Goal: Task Accomplishment & Management: Manage account settings

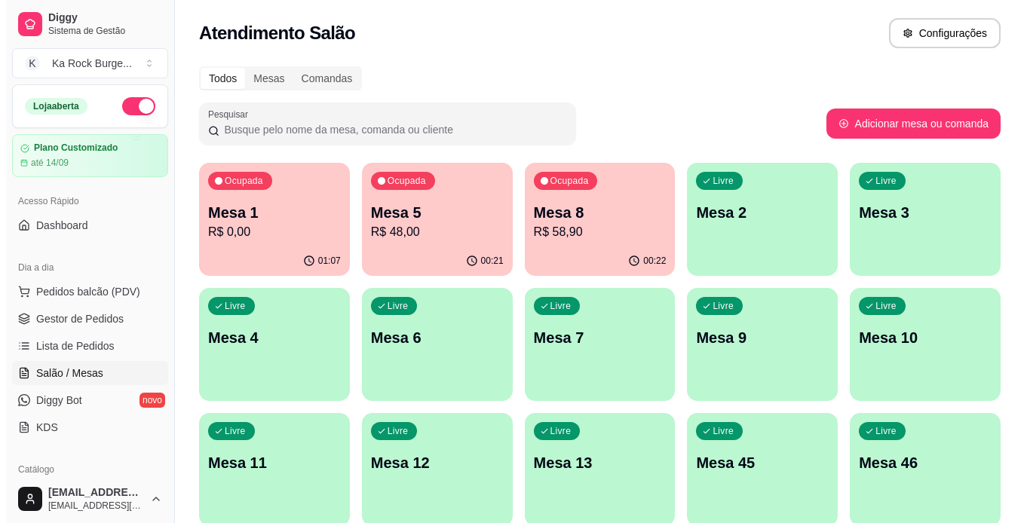
scroll to position [95, 0]
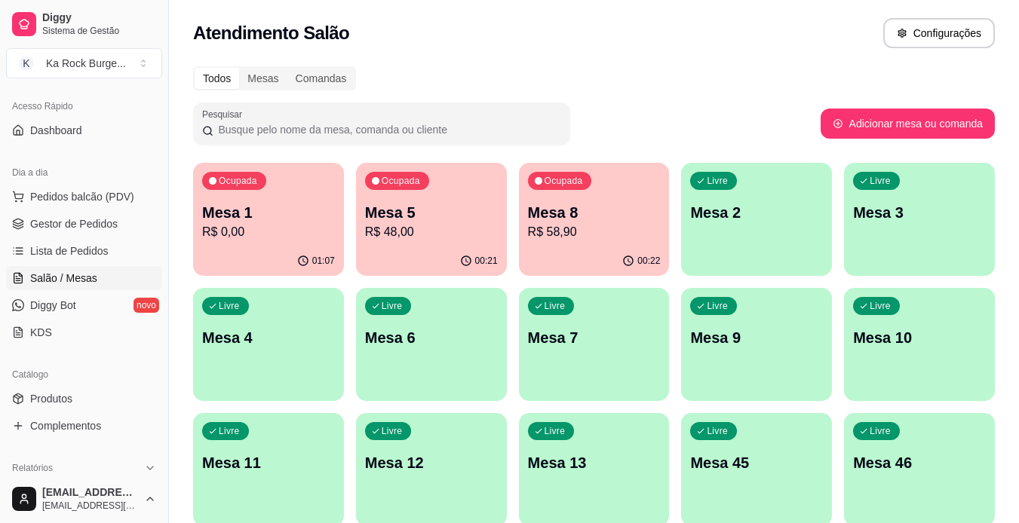
click at [428, 229] on p "R$ 48,00" at bounding box center [431, 232] width 133 height 18
click at [599, 219] on p "Mesa 8" at bounding box center [594, 212] width 133 height 21
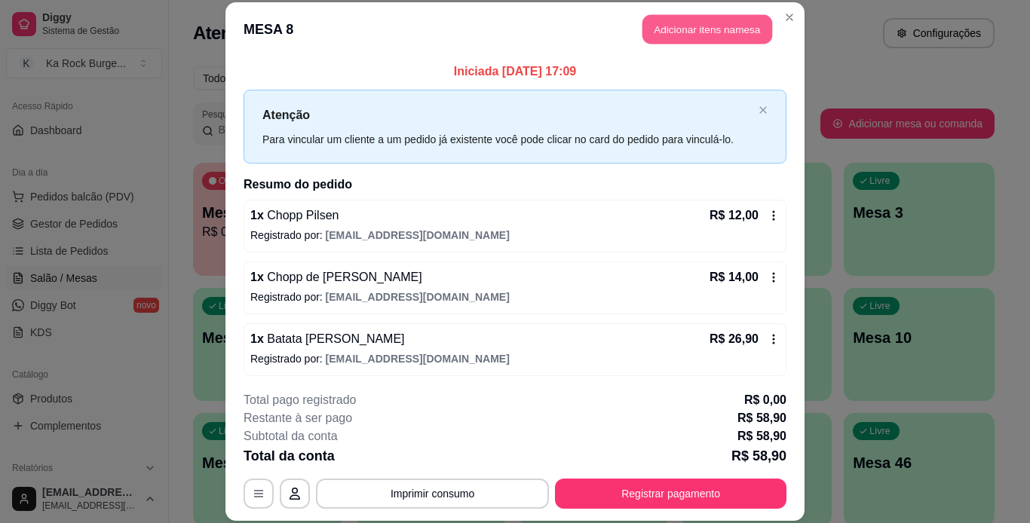
click at [664, 32] on button "Adicionar itens na mesa" at bounding box center [707, 29] width 130 height 29
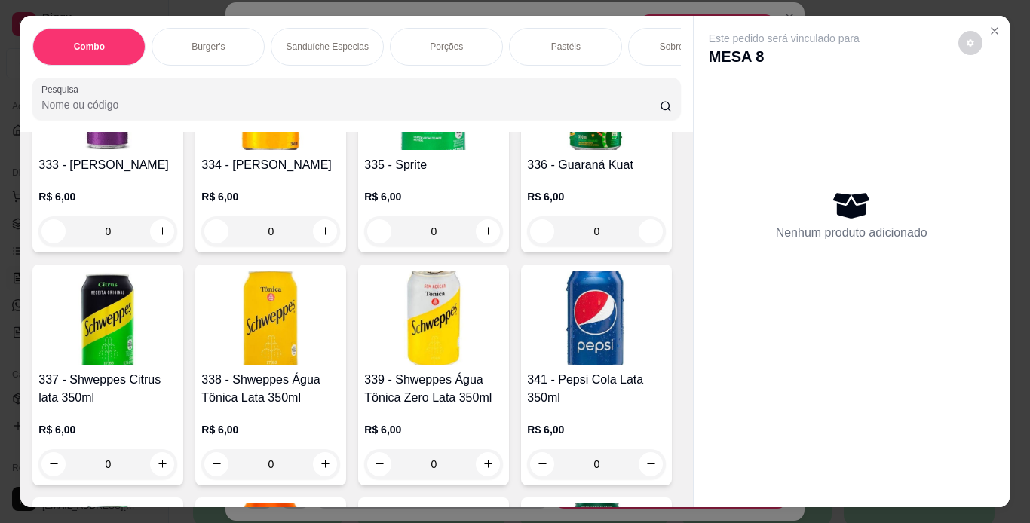
scroll to position [6442, 0]
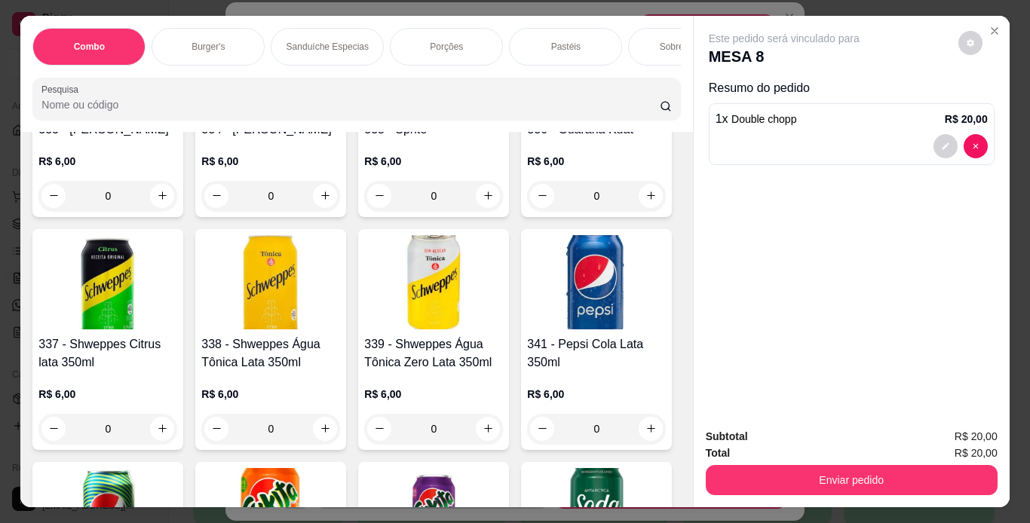
type input "1"
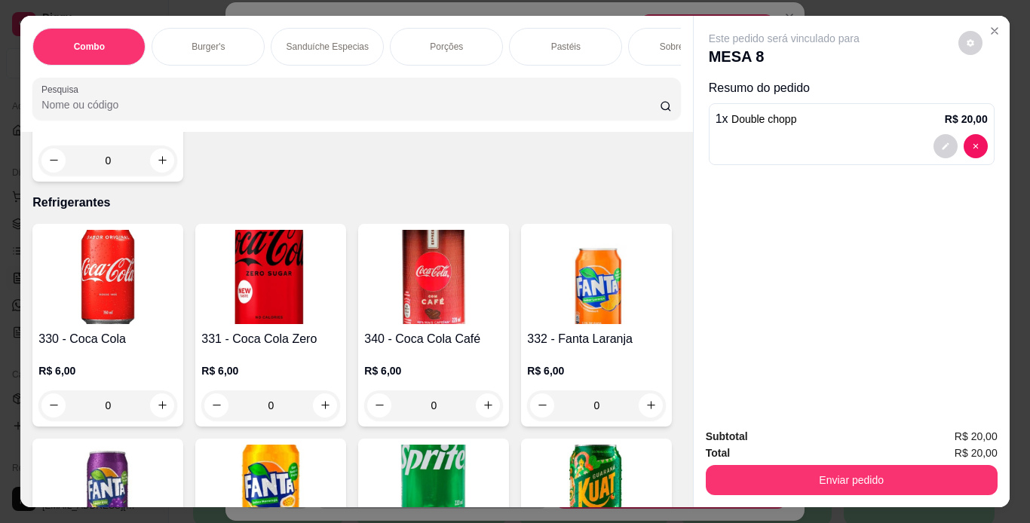
scroll to position [5876, 0]
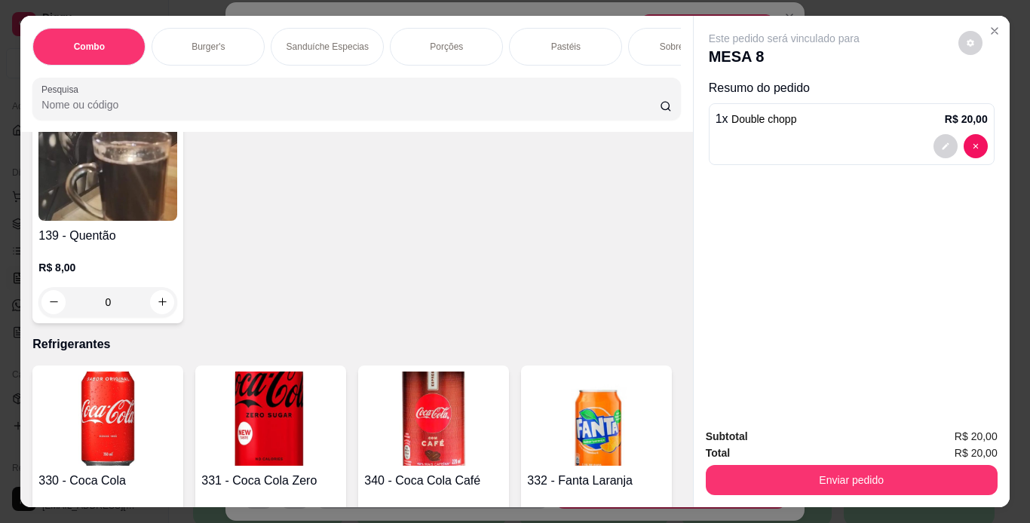
type input "1"
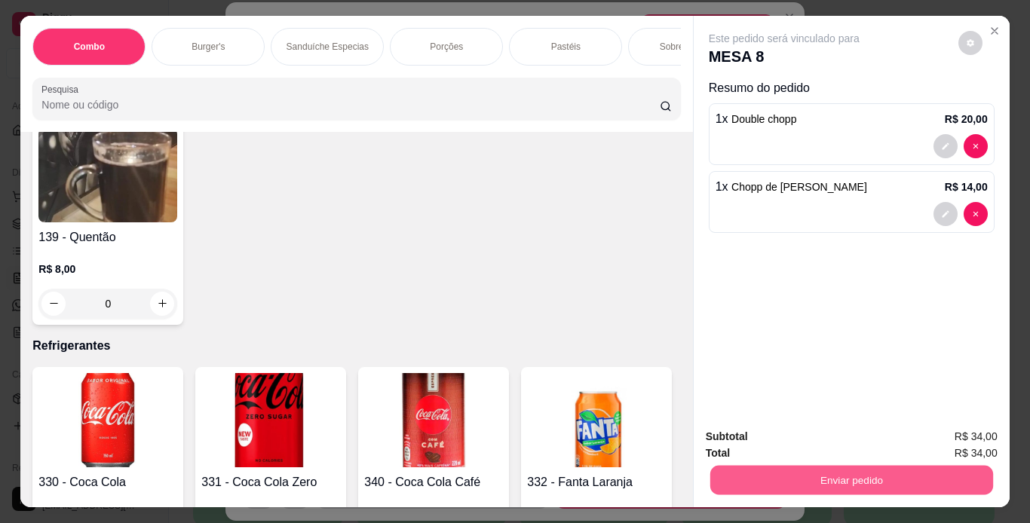
click at [739, 466] on button "Enviar pedido" at bounding box center [851, 480] width 283 height 29
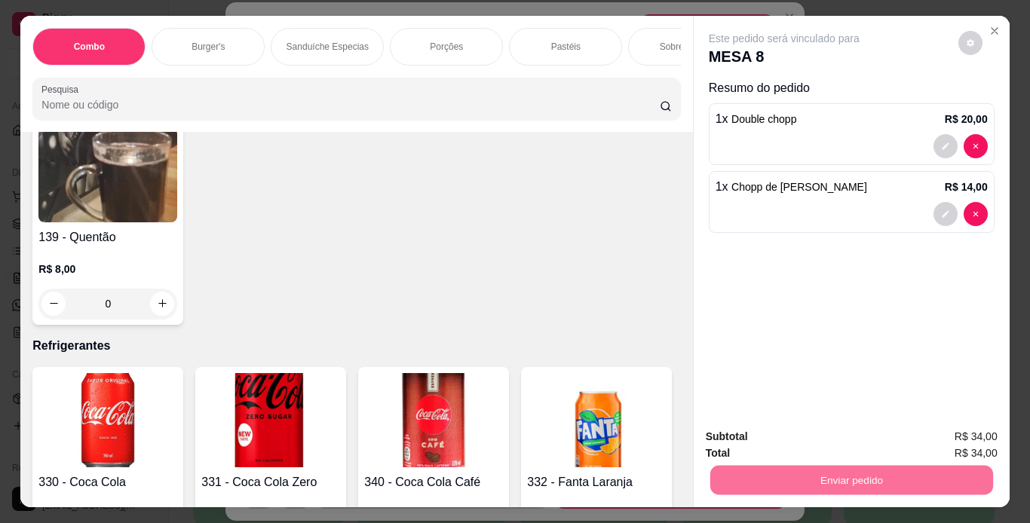
click at [751, 443] on button "Não registrar e enviar pedido" at bounding box center [801, 438] width 152 height 28
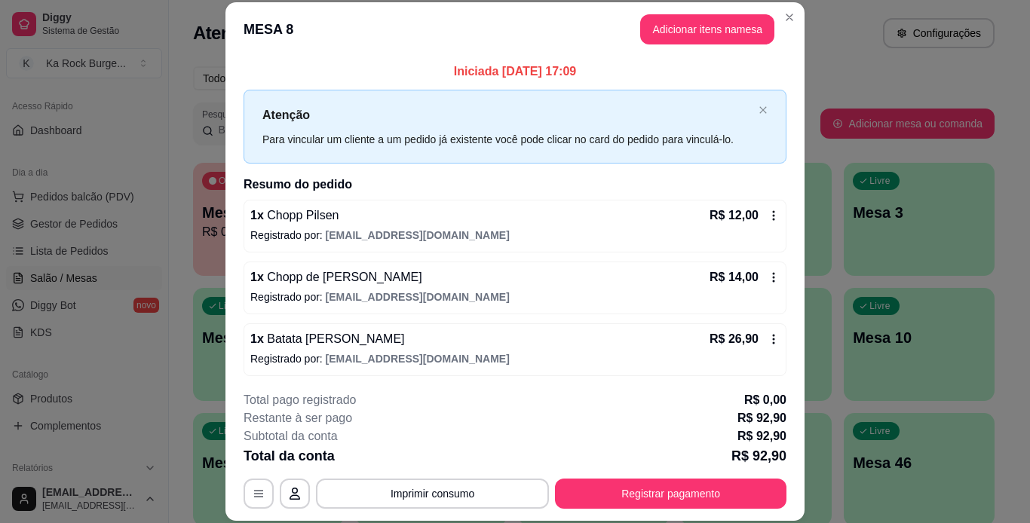
click at [768, 219] on icon at bounding box center [774, 216] width 12 height 12
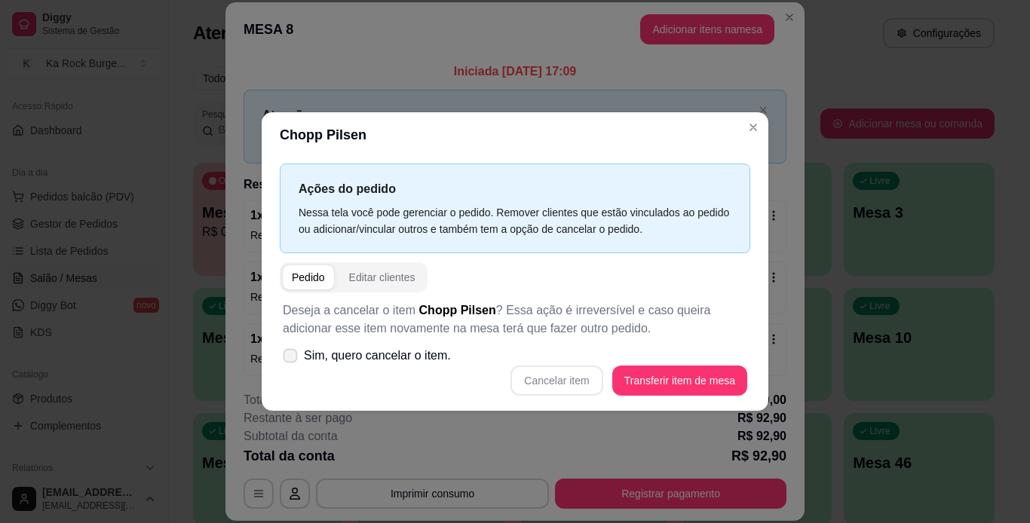
click at [293, 360] on icon at bounding box center [289, 355] width 11 height 8
click at [292, 360] on input "Sim, quero cancelar o item." at bounding box center [287, 364] width 10 height 10
checkbox input "true"
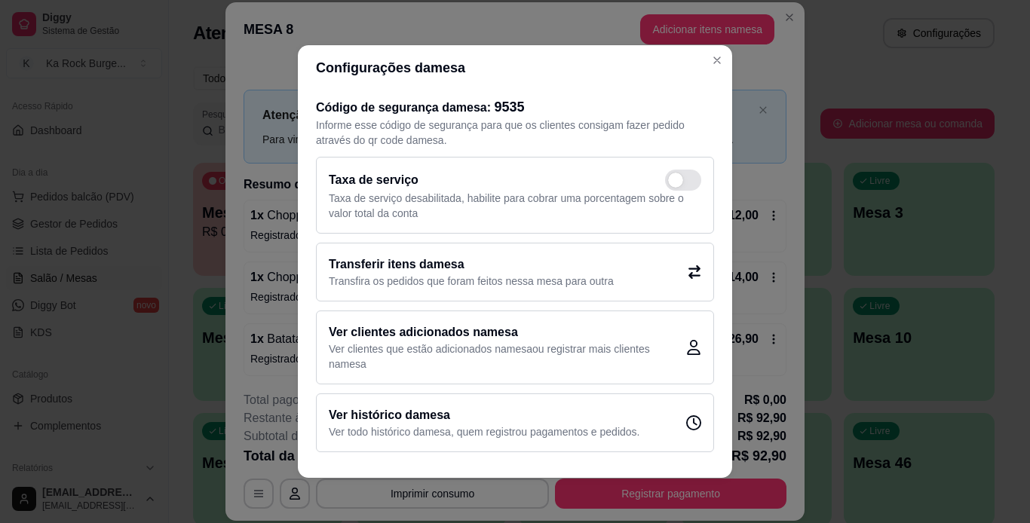
click at [587, 277] on p "Transfira os pedidos que foram feitos nessa mesa para outra" at bounding box center [471, 281] width 285 height 15
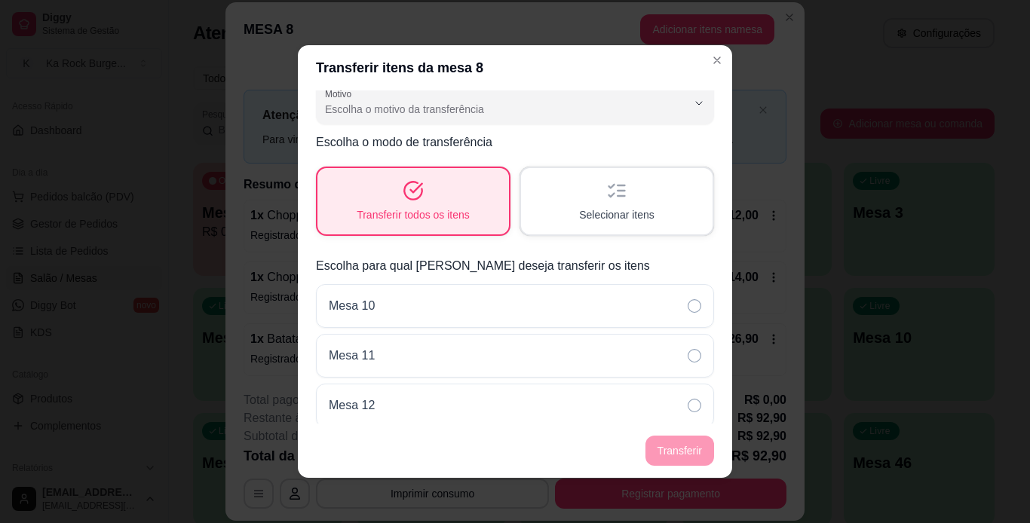
scroll to position [0, 0]
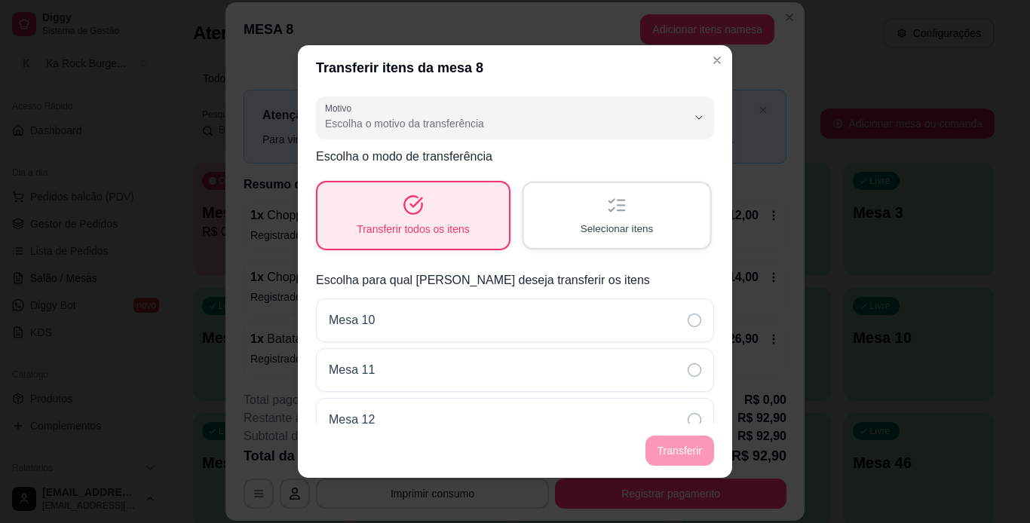
click at [636, 232] on span "Selecionar itens" at bounding box center [617, 229] width 73 height 14
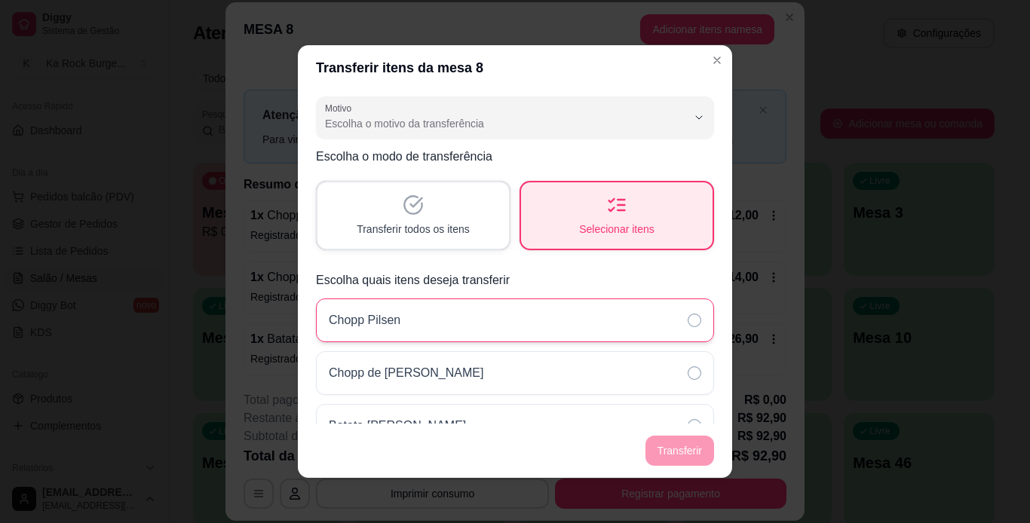
click at [688, 323] on icon at bounding box center [695, 321] width 14 height 14
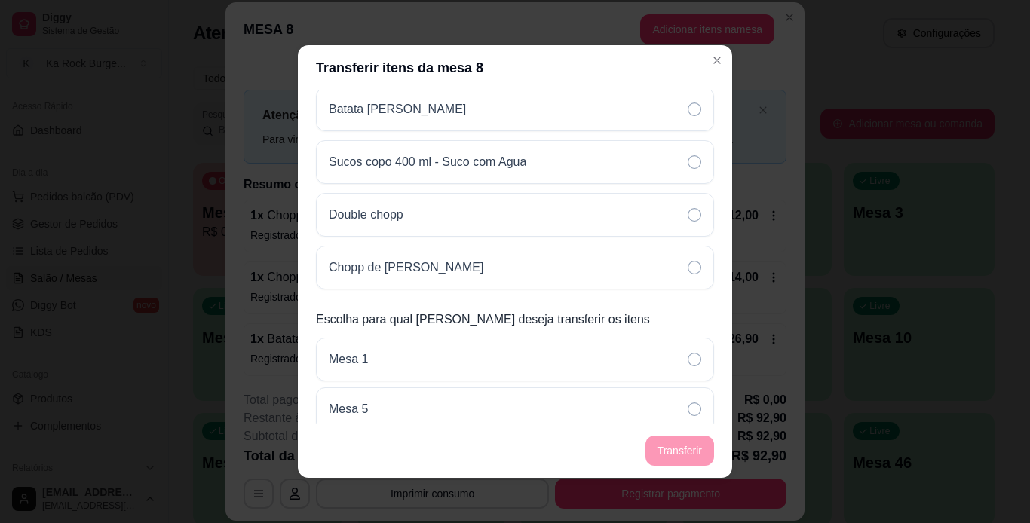
scroll to position [330, 0]
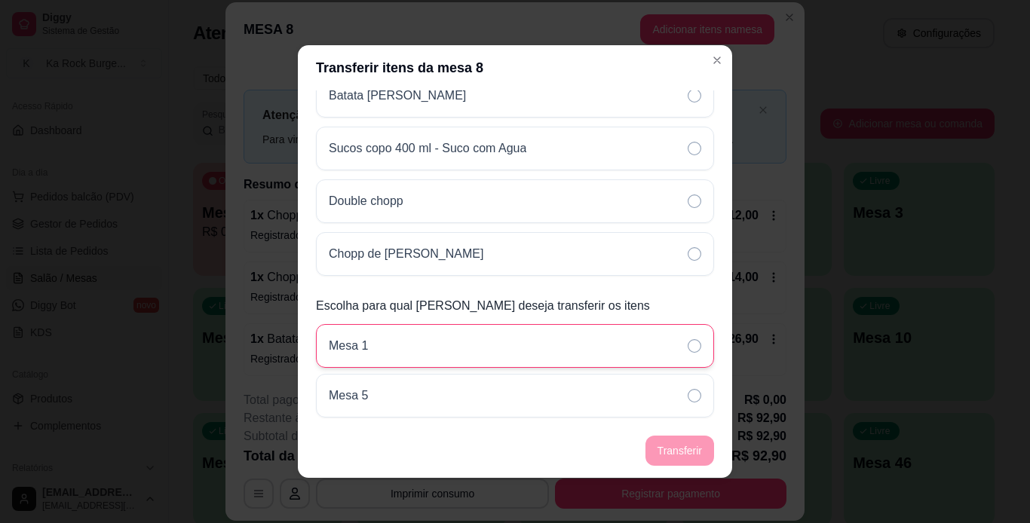
click at [688, 345] on icon at bounding box center [695, 346] width 14 height 14
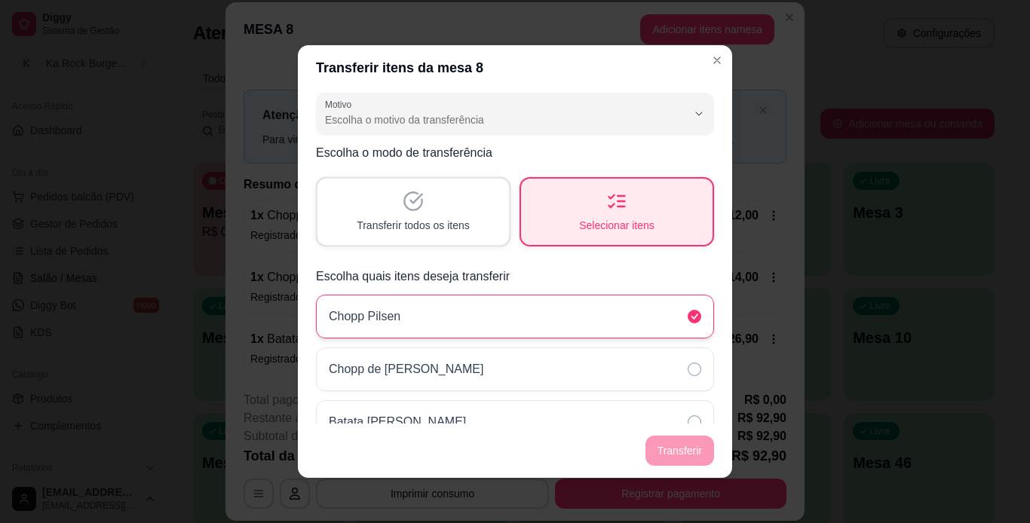
scroll to position [0, 0]
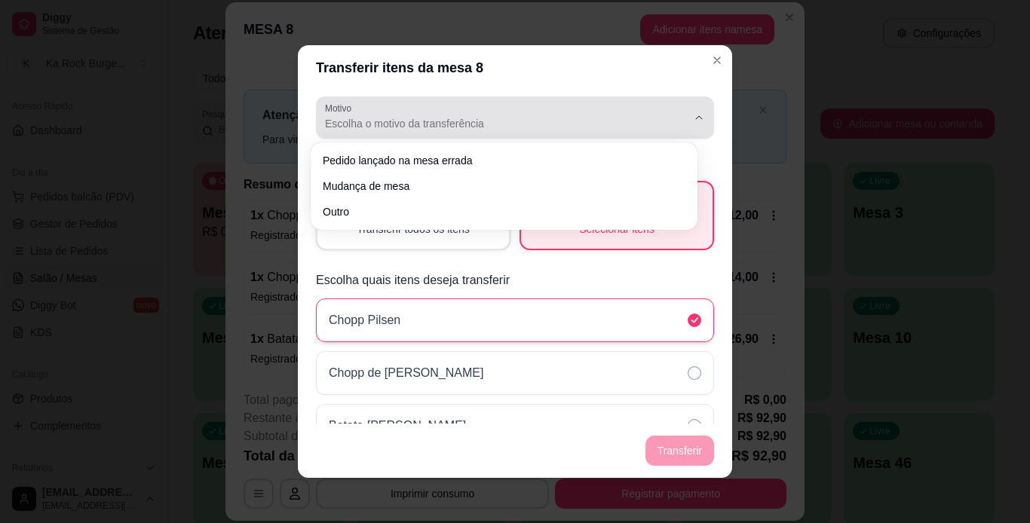
click at [693, 116] on icon "button" at bounding box center [699, 118] width 12 height 12
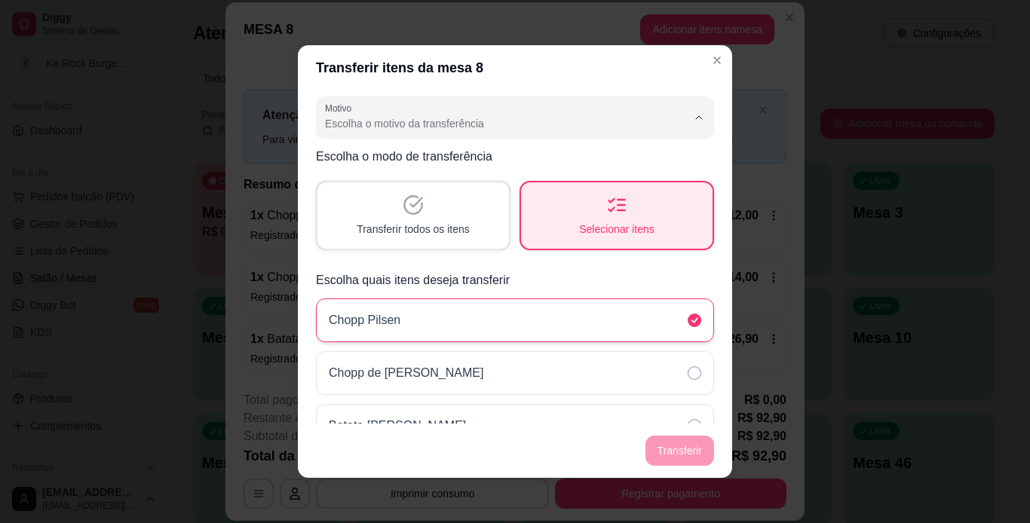
click at [521, 154] on span "Pedido lançado na mesa errada" at bounding box center [496, 159] width 334 height 14
type input "ORDER_PLACED_ON_WRONG_TABLE"
select select "ORDER_PLACED_ON_WRONG_TABLE"
click at [680, 449] on button "Transferir" at bounding box center [679, 451] width 69 height 30
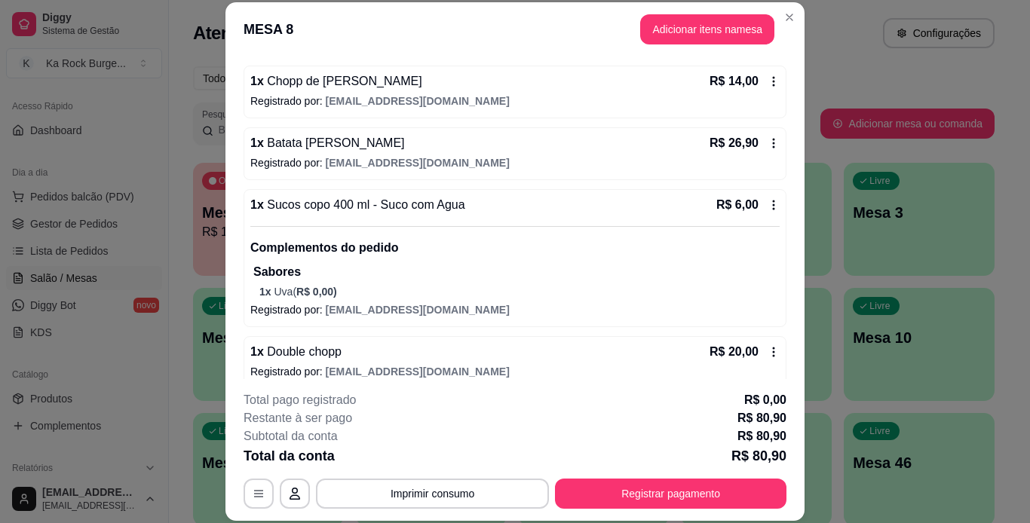
scroll to position [132, 0]
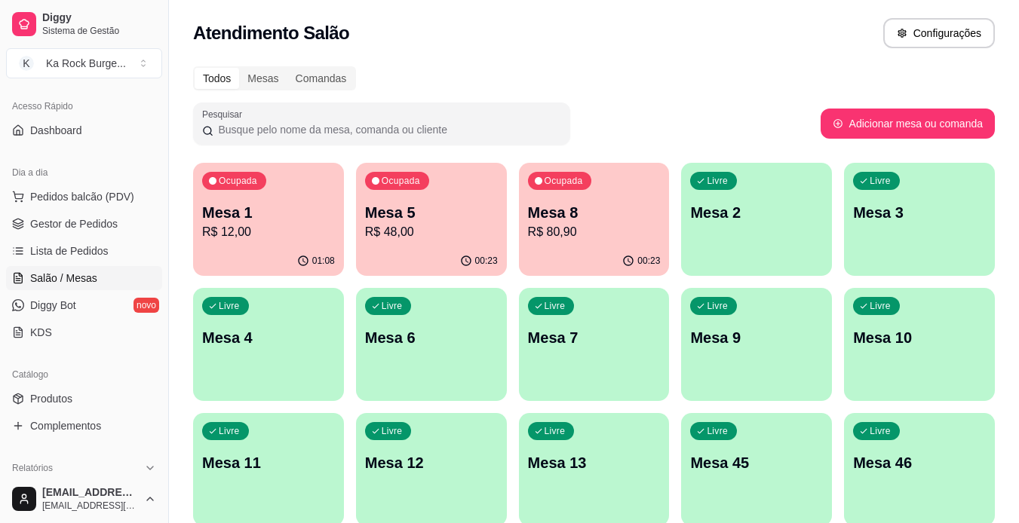
click at [274, 253] on div "01:08" at bounding box center [268, 261] width 151 height 29
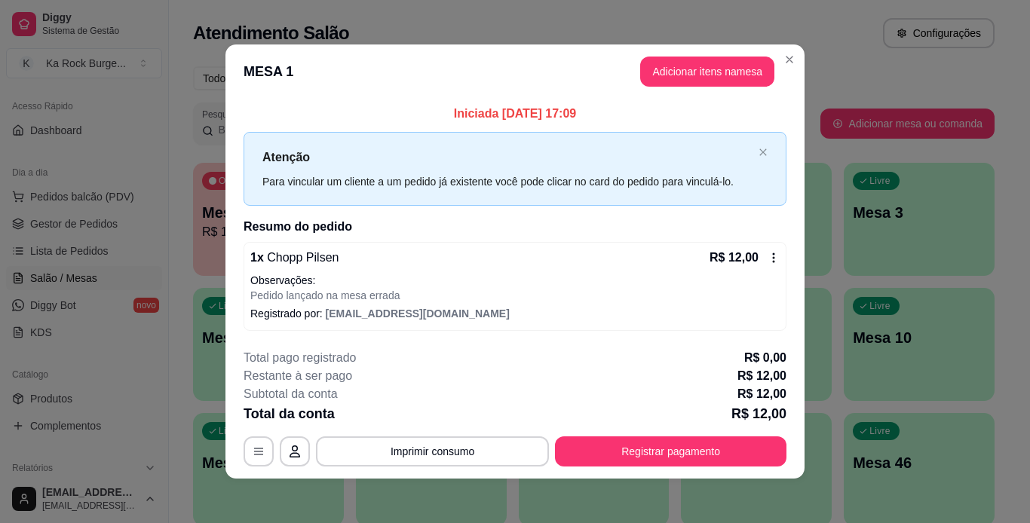
click at [768, 261] on icon at bounding box center [774, 258] width 12 height 12
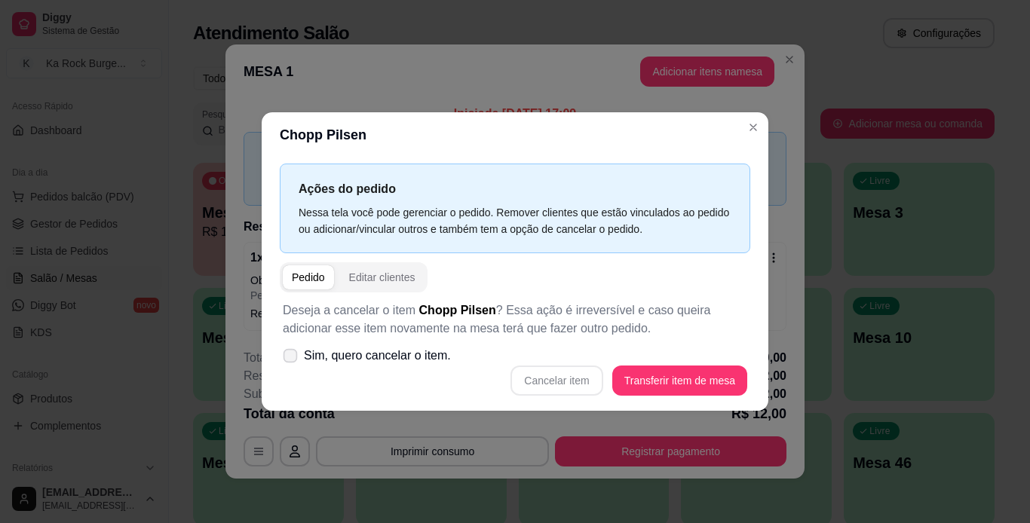
click at [286, 354] on icon at bounding box center [289, 355] width 11 height 8
click at [286, 359] on input "Sim, quero cancelar o item." at bounding box center [287, 364] width 10 height 10
checkbox input "true"
click at [544, 371] on button "Cancelar item" at bounding box center [556, 381] width 92 height 30
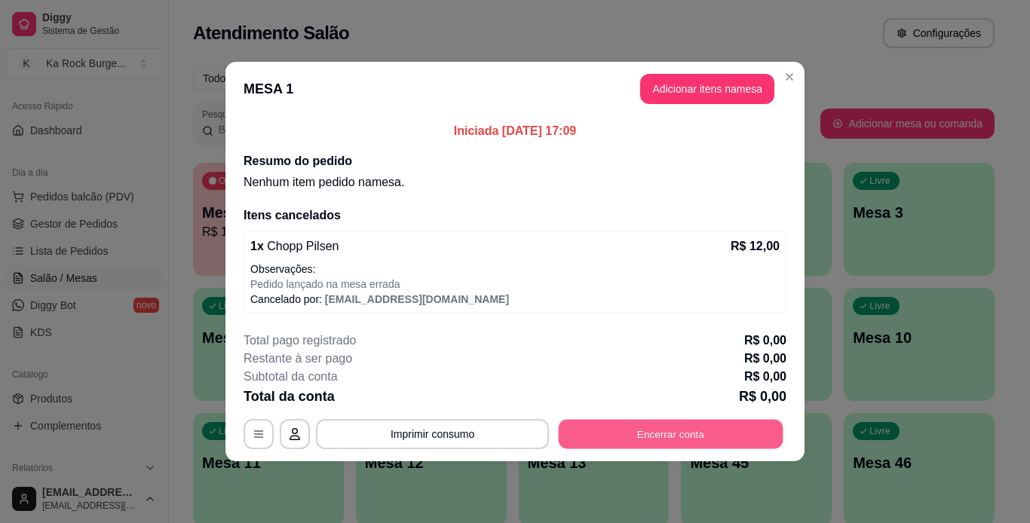
click at [639, 440] on button "Encerrar conta" at bounding box center [671, 434] width 225 height 29
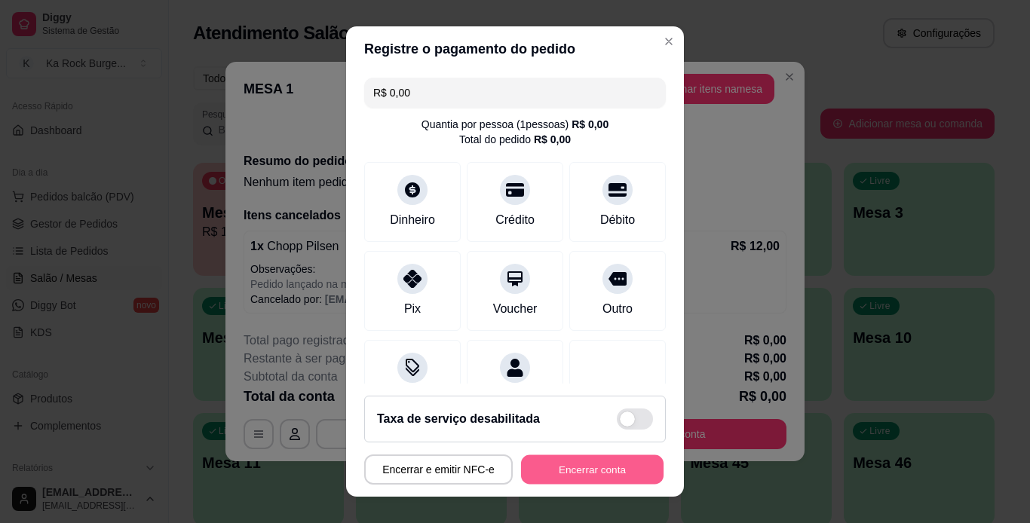
click at [617, 464] on button "Encerrar conta" at bounding box center [592, 469] width 143 height 29
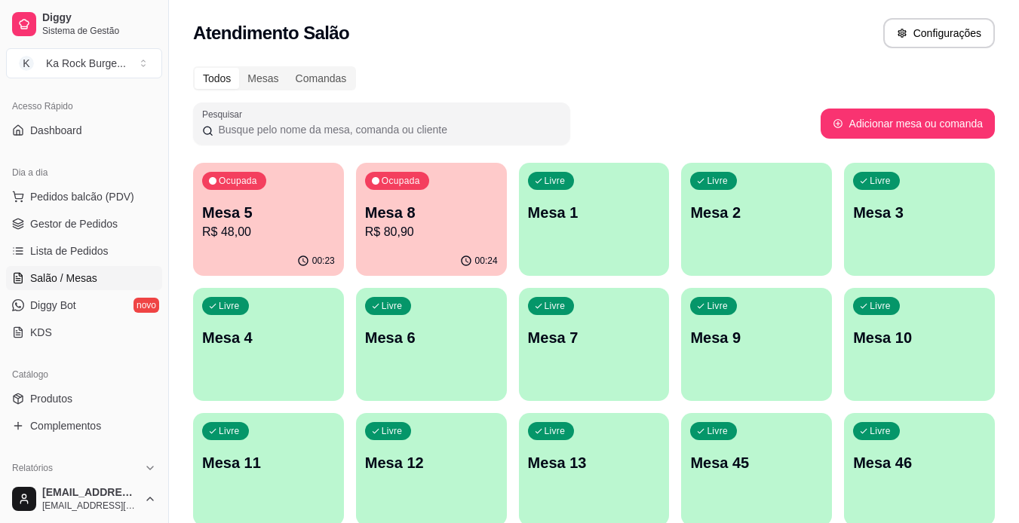
click at [260, 203] on p "Mesa 5" at bounding box center [268, 212] width 133 height 21
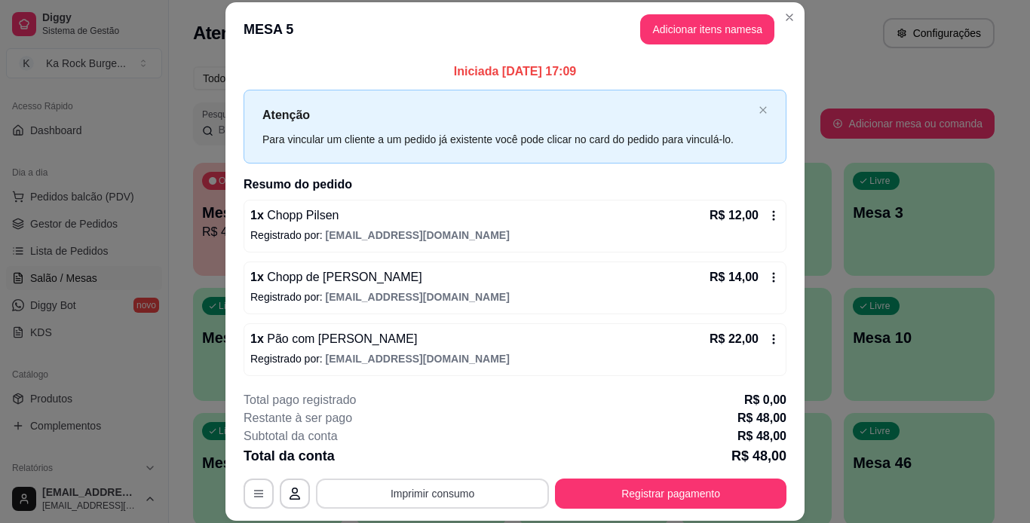
click at [427, 501] on button "Imprimir consumo" at bounding box center [432, 494] width 233 height 30
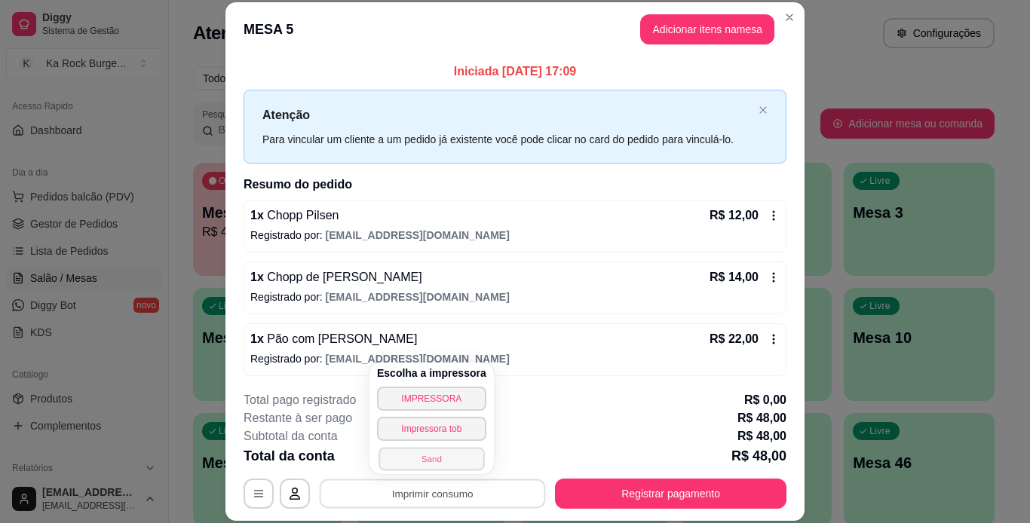
click at [434, 461] on button "Sand" at bounding box center [432, 458] width 106 height 23
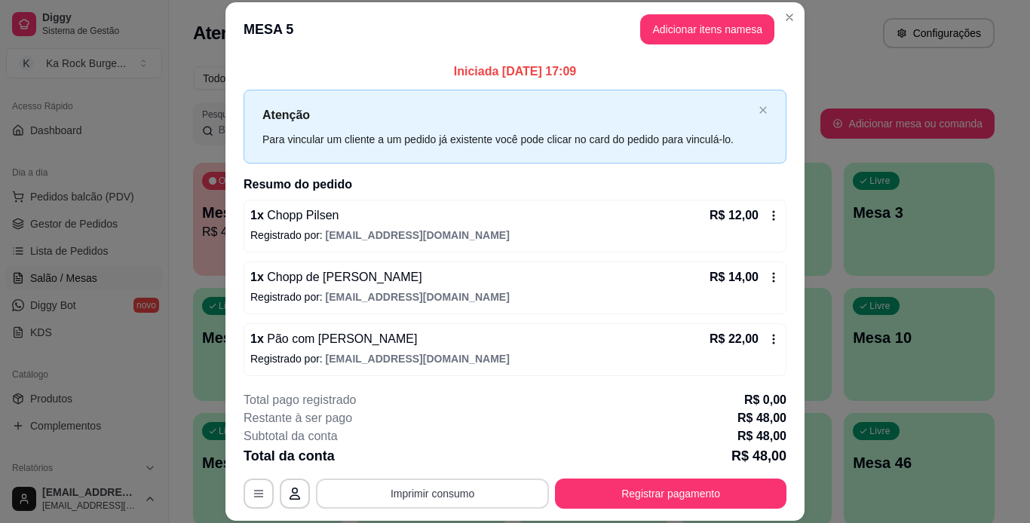
click at [444, 495] on button "Imprimir consumo" at bounding box center [432, 494] width 233 height 30
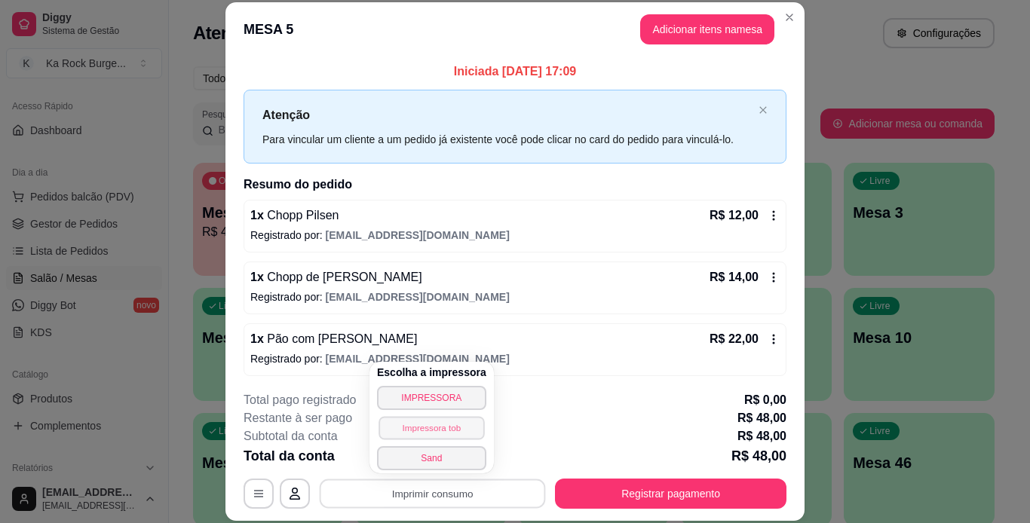
click at [434, 424] on button "Impressora tob" at bounding box center [432, 427] width 106 height 23
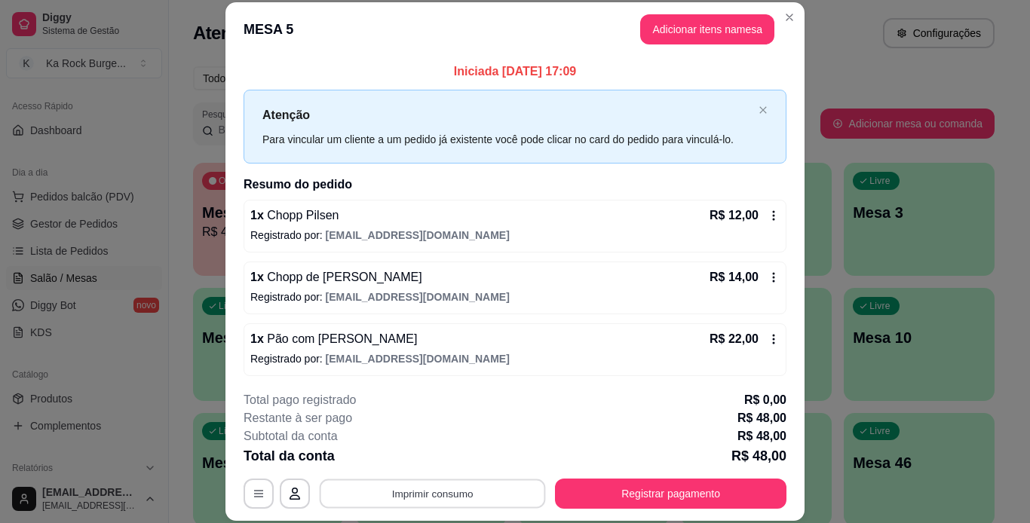
click at [439, 492] on button "Imprimir consumo" at bounding box center [433, 493] width 226 height 29
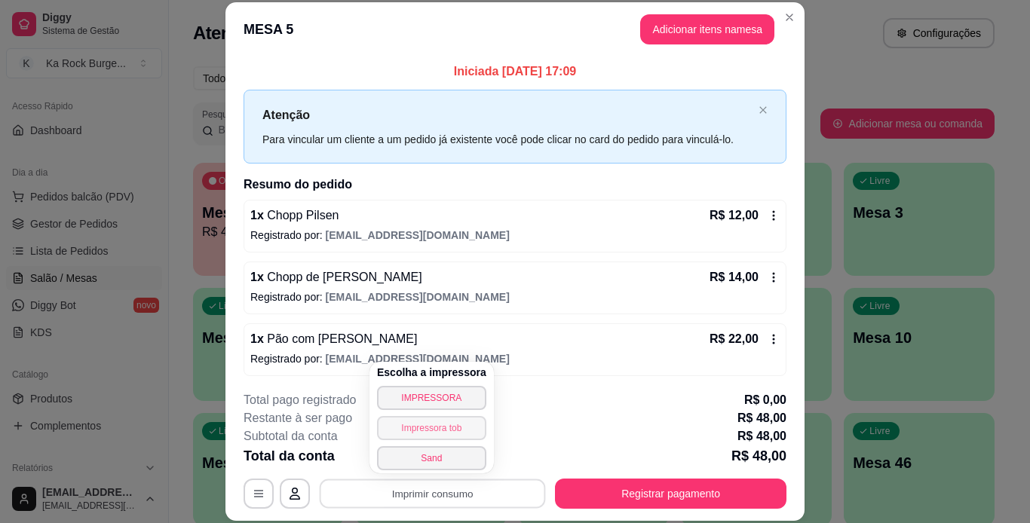
click at [450, 422] on button "Impressora tob" at bounding box center [431, 428] width 109 height 24
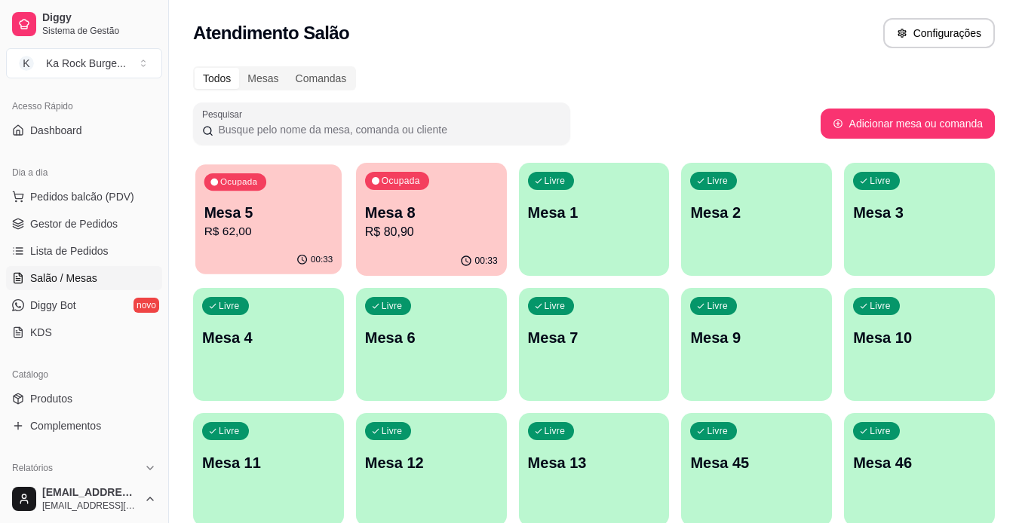
click at [314, 207] on p "Mesa 5" at bounding box center [268, 213] width 129 height 20
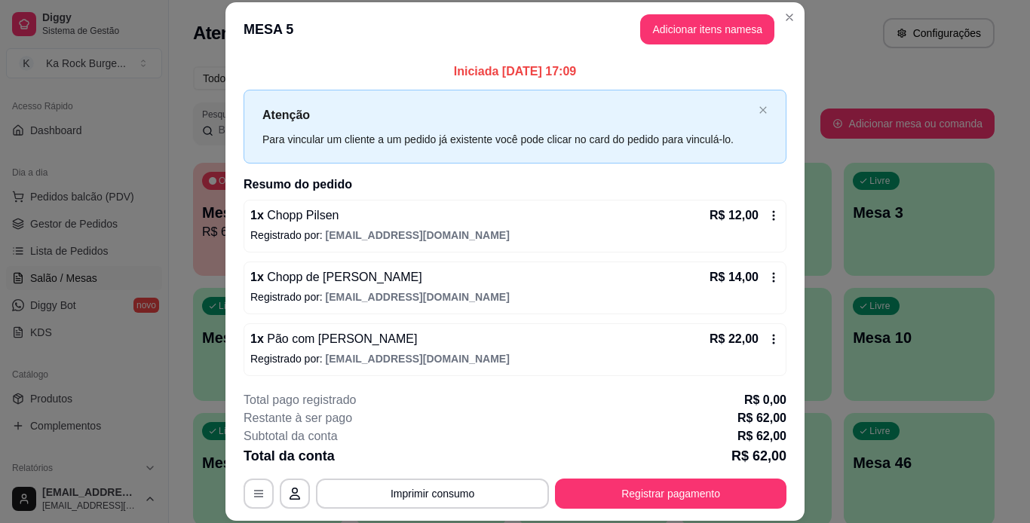
scroll to position [65, 0]
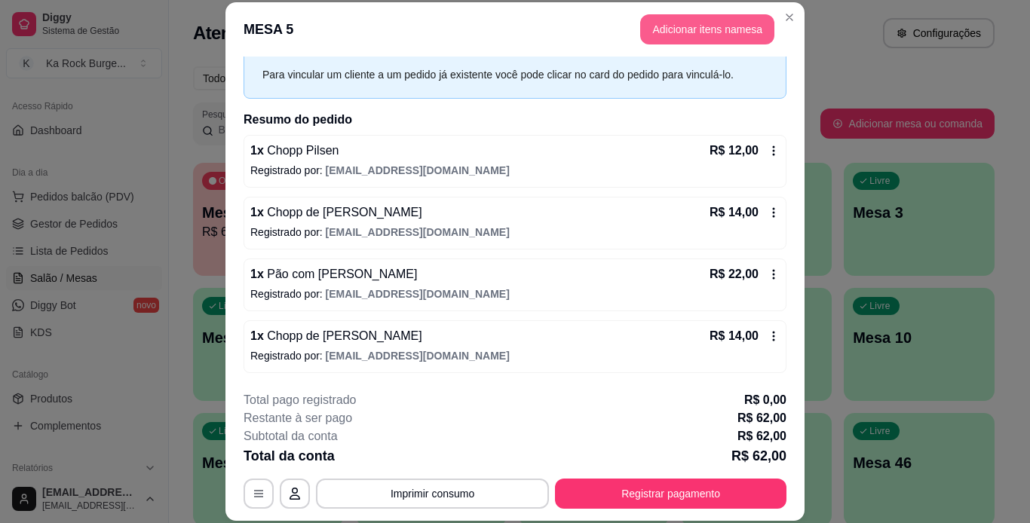
click at [705, 26] on button "Adicionar itens na mesa" at bounding box center [707, 29] width 134 height 30
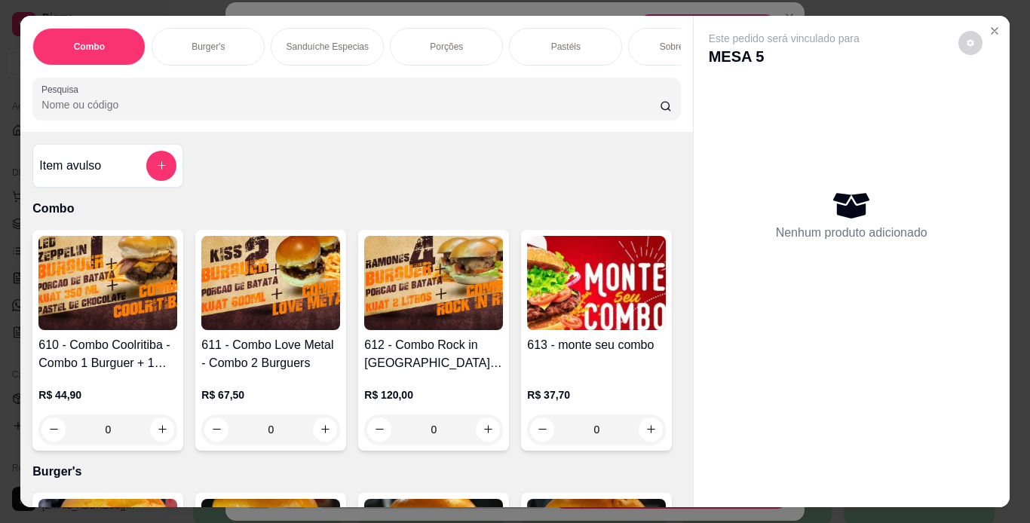
click at [562, 41] on p "Pastéis" at bounding box center [565, 47] width 29 height 12
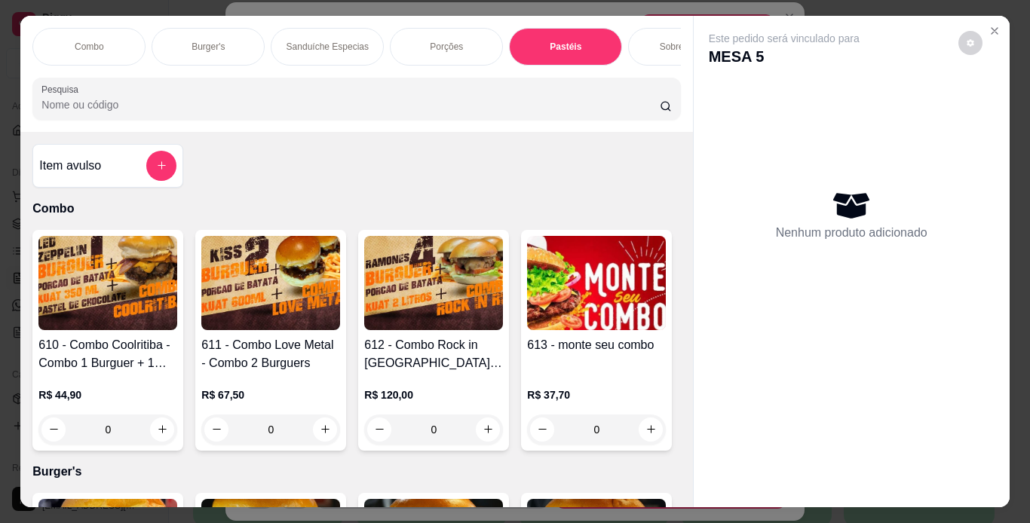
scroll to position [38, 0]
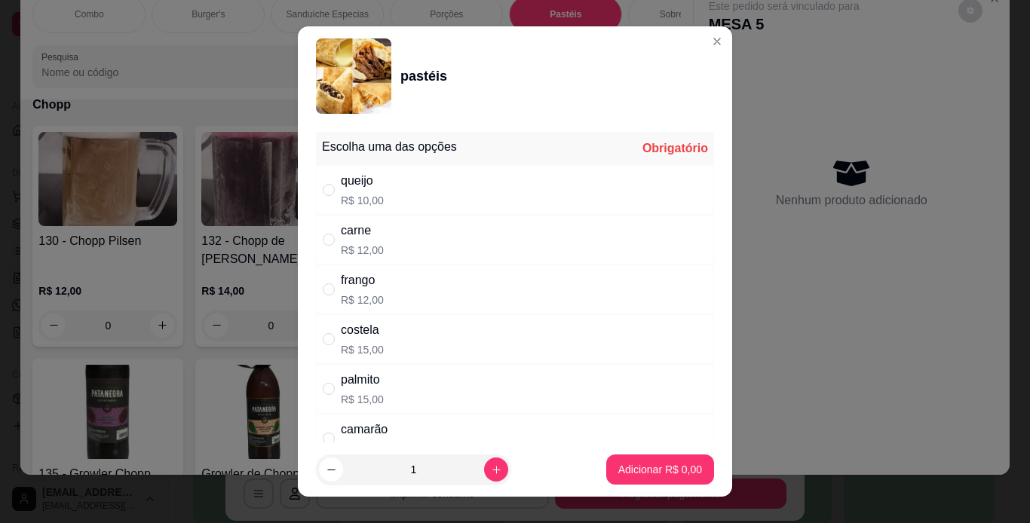
click at [388, 390] on div "palmito R$ 15,00" at bounding box center [515, 389] width 398 height 50
radio input "true"
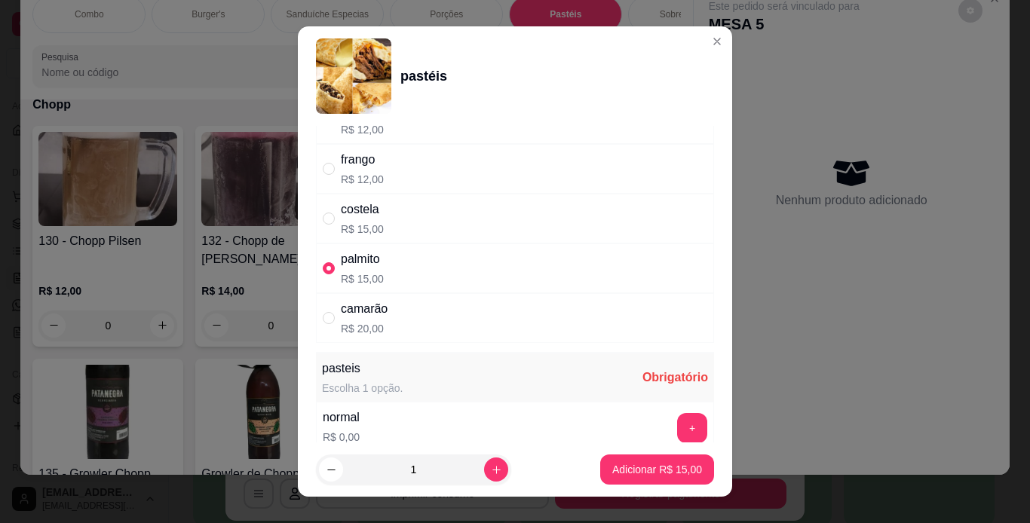
scroll to position [151, 0]
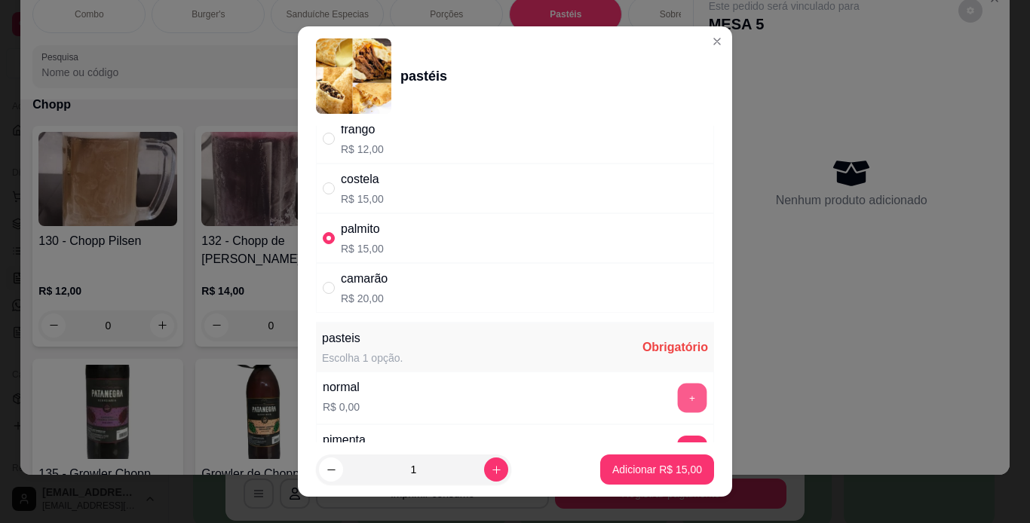
click at [678, 385] on button "+" at bounding box center [692, 397] width 29 height 29
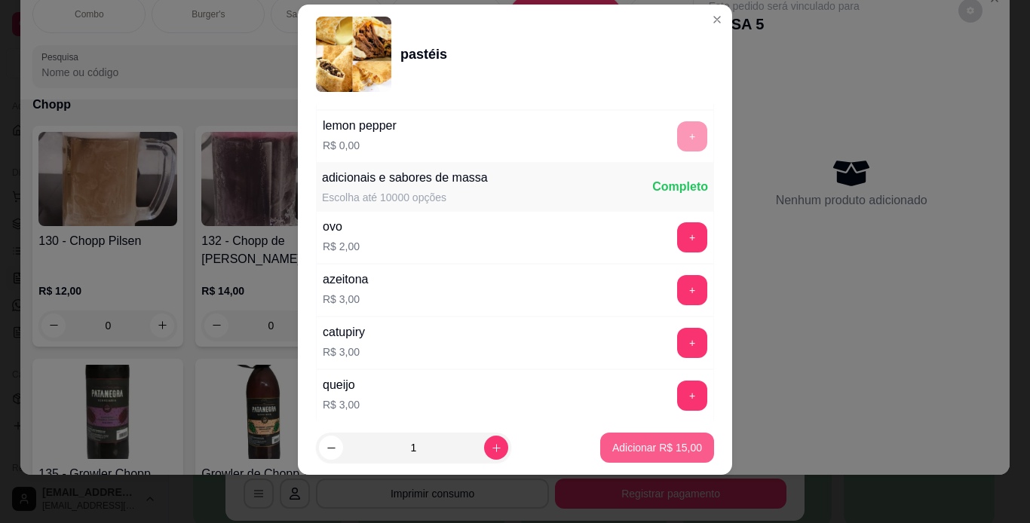
scroll to position [555, 0]
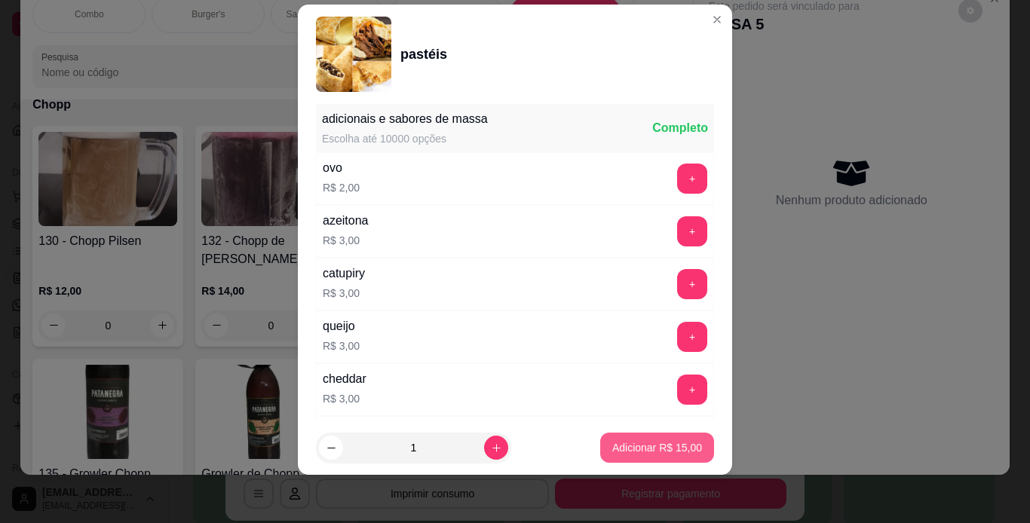
click at [664, 441] on p "Adicionar R$ 15,00" at bounding box center [657, 447] width 90 height 15
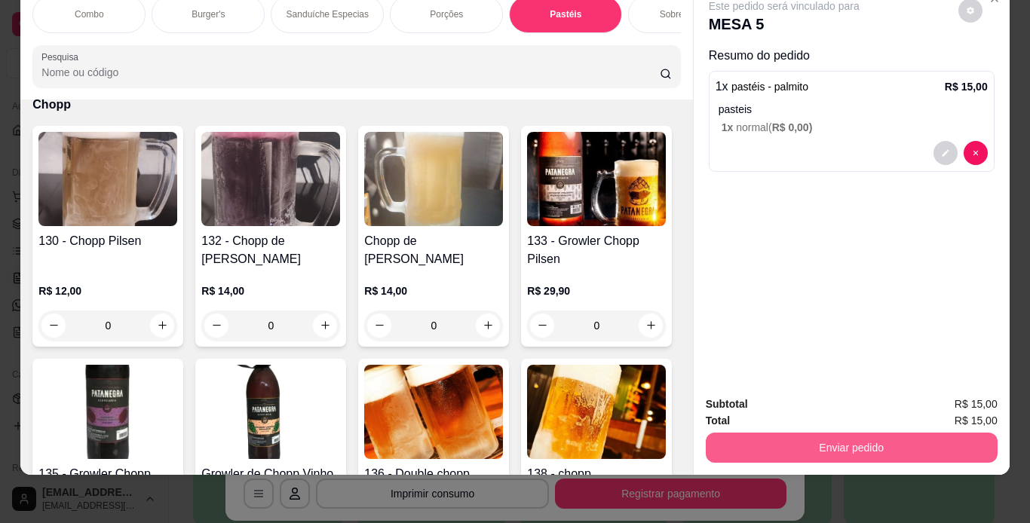
click at [797, 446] on button "Enviar pedido" at bounding box center [852, 448] width 292 height 30
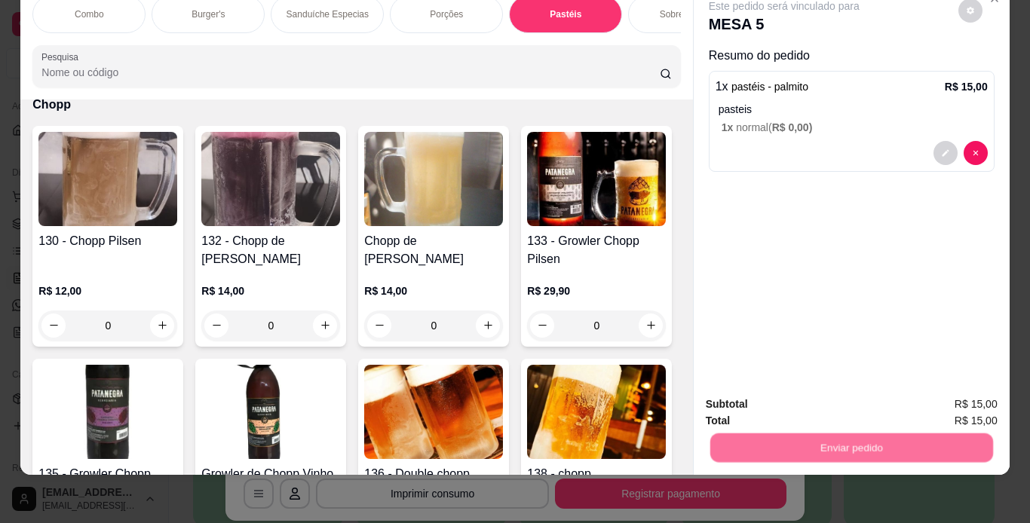
click at [796, 412] on button "Não registrar e enviar pedido" at bounding box center [801, 399] width 152 height 28
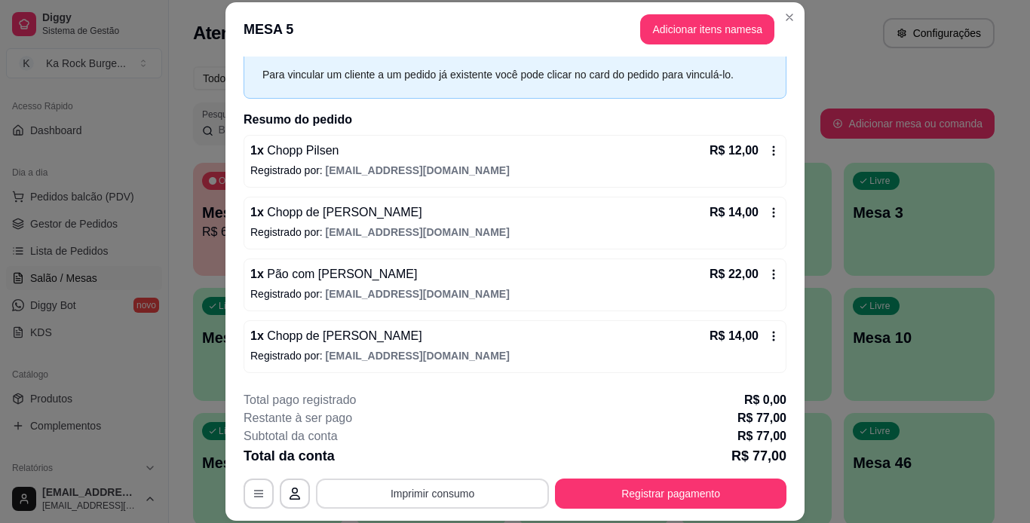
click at [450, 495] on button "Imprimir consumo" at bounding box center [432, 494] width 233 height 30
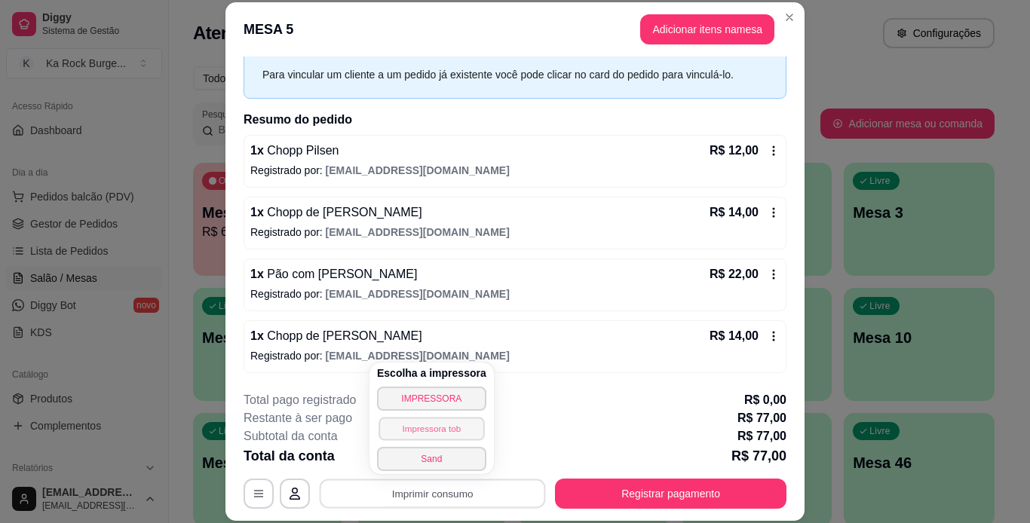
click at [450, 432] on button "Impressora tob" at bounding box center [432, 428] width 106 height 23
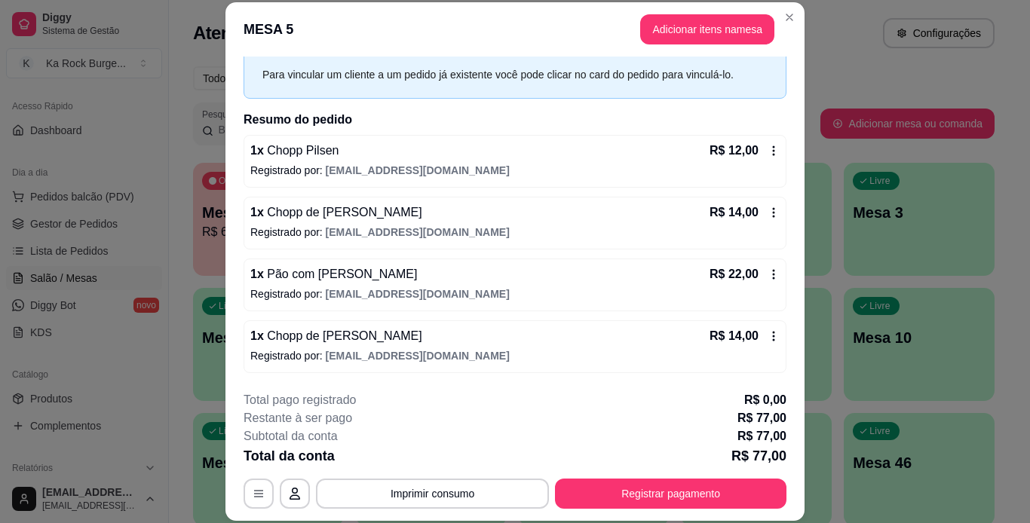
click at [856, 59] on div "Todos Mesas Comandas Pesquisar Adicionar mesa ou comanda Ocupada Mesa 5 R$ 62,0…" at bounding box center [594, 488] width 850 height 863
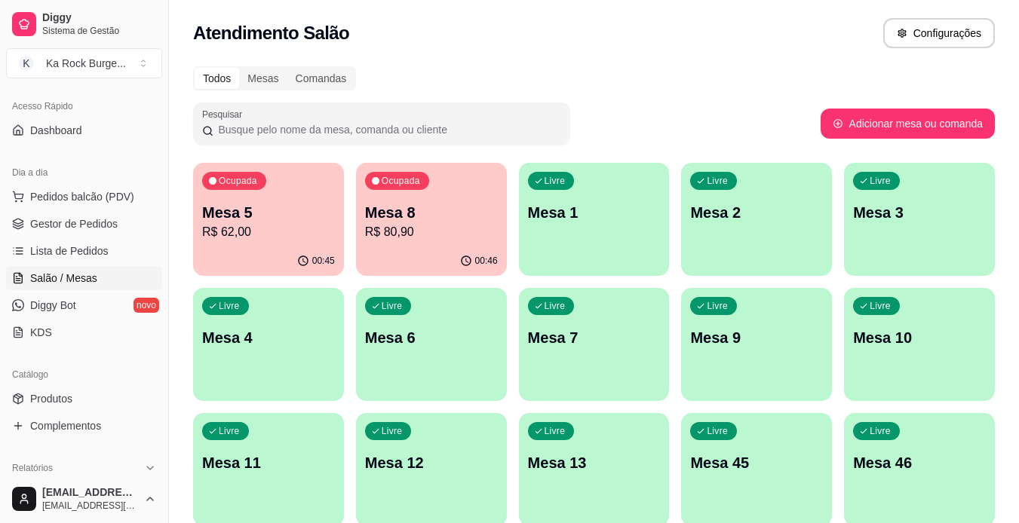
click at [397, 211] on p "Mesa 8" at bounding box center [431, 212] width 133 height 21
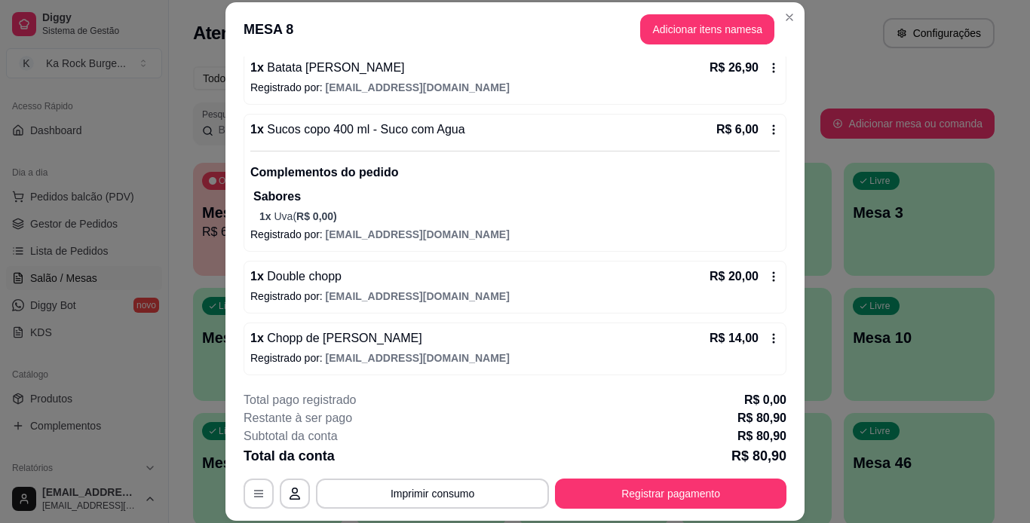
scroll to position [212, 0]
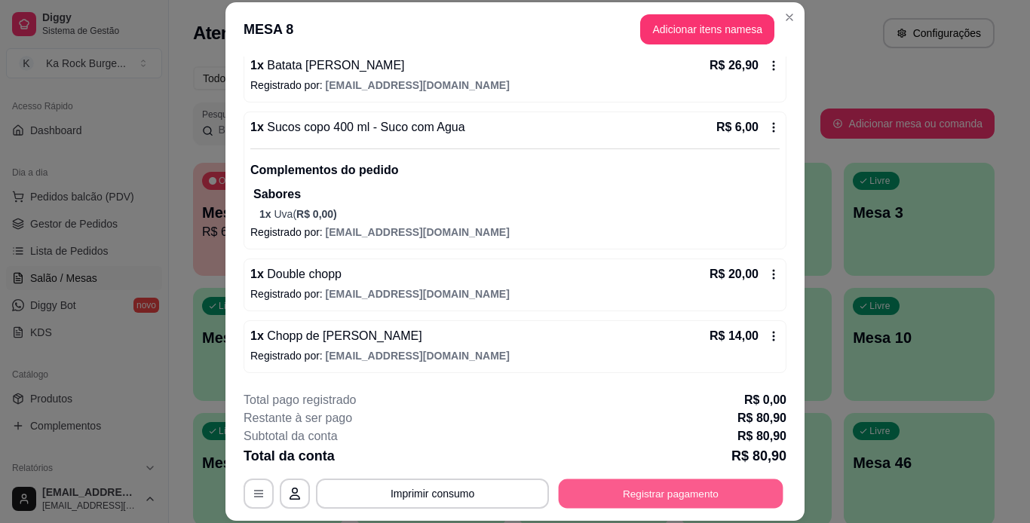
click at [631, 486] on button "Registrar pagamento" at bounding box center [671, 493] width 225 height 29
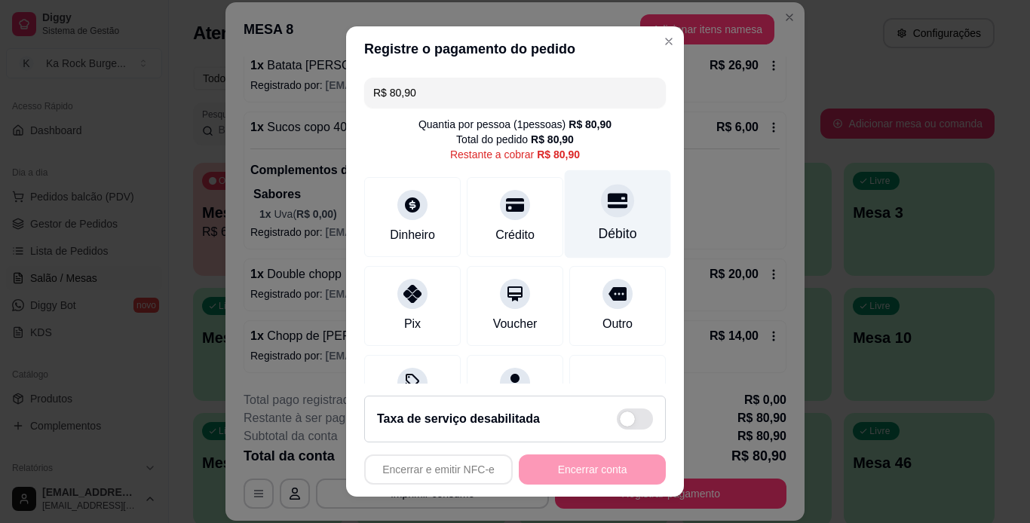
click at [578, 215] on div "Débito" at bounding box center [618, 214] width 106 height 88
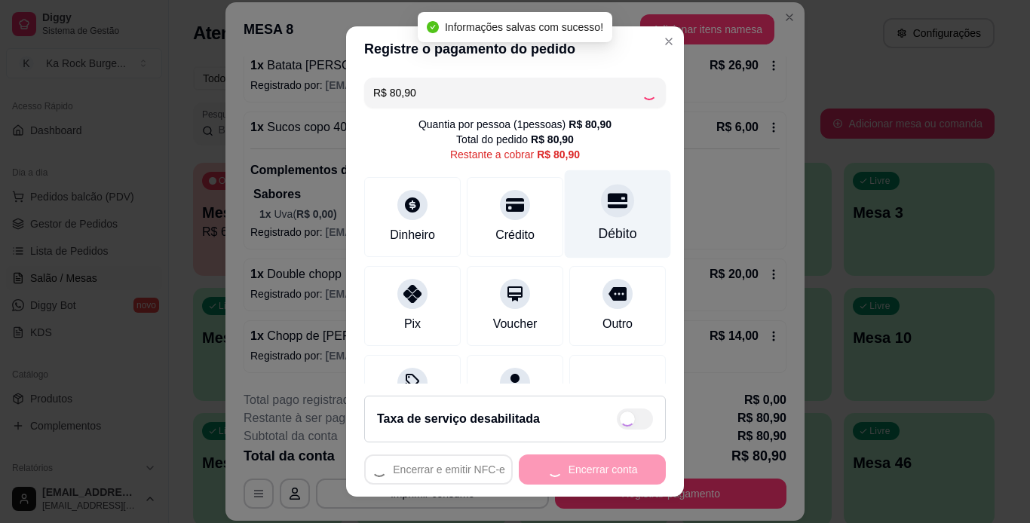
type input "R$ 0,00"
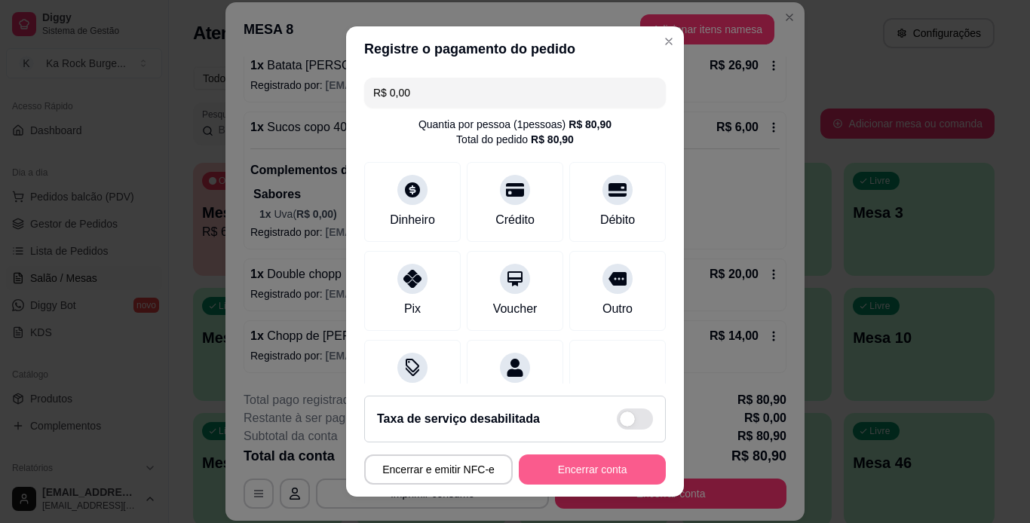
click at [604, 470] on button "Encerrar conta" at bounding box center [592, 470] width 147 height 30
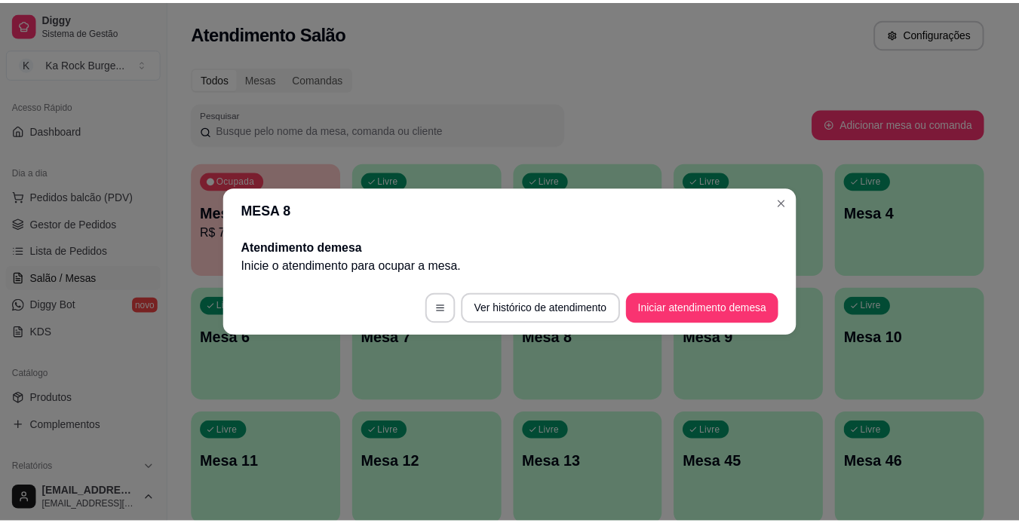
scroll to position [0, 0]
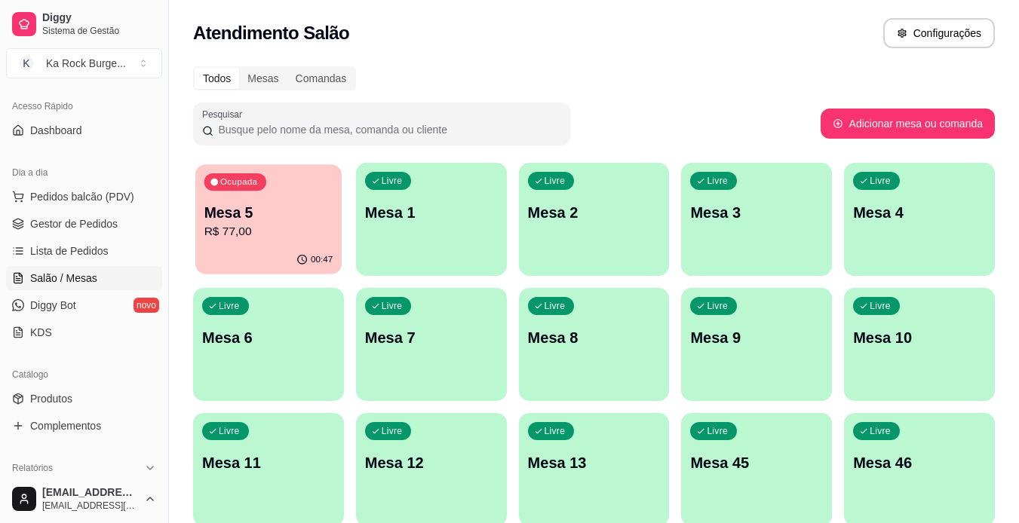
click at [238, 255] on div "00:47" at bounding box center [268, 260] width 146 height 29
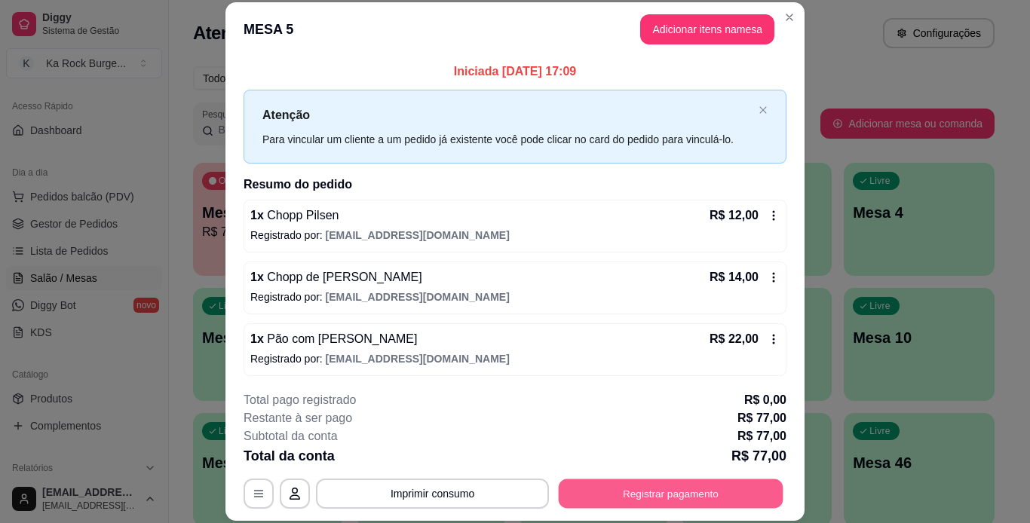
click at [692, 500] on button "Registrar pagamento" at bounding box center [671, 493] width 225 height 29
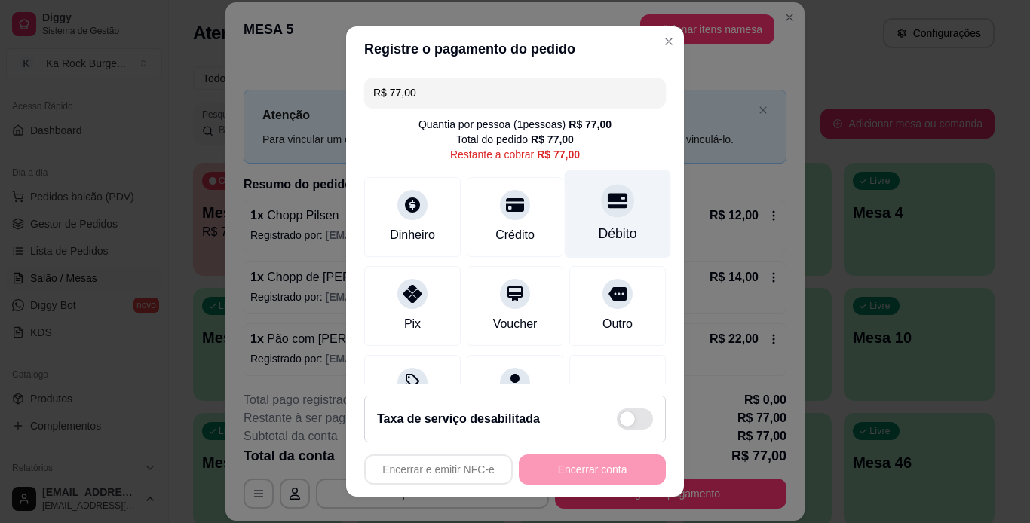
click at [601, 204] on div at bounding box center [617, 200] width 33 height 33
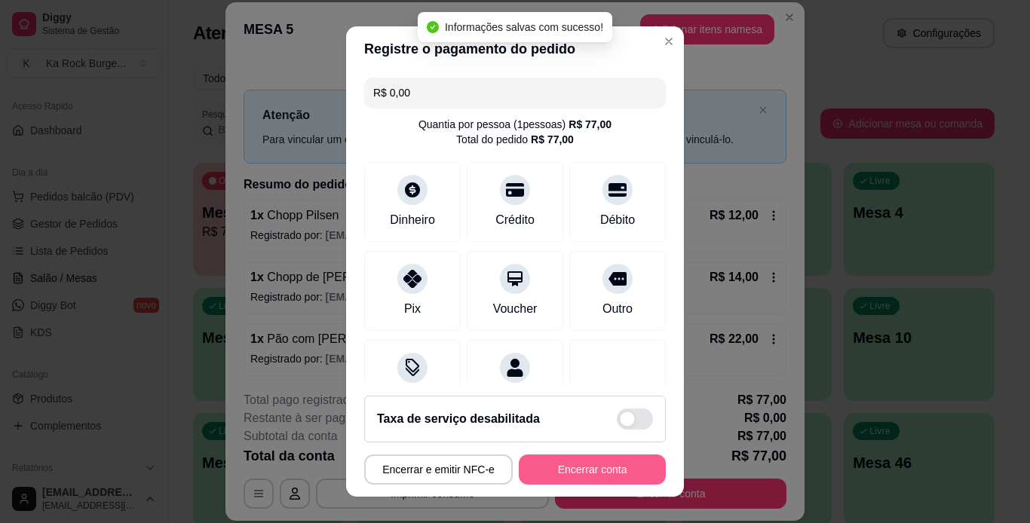
type input "R$ 0,00"
click at [607, 481] on button "Encerrar conta" at bounding box center [592, 470] width 147 height 30
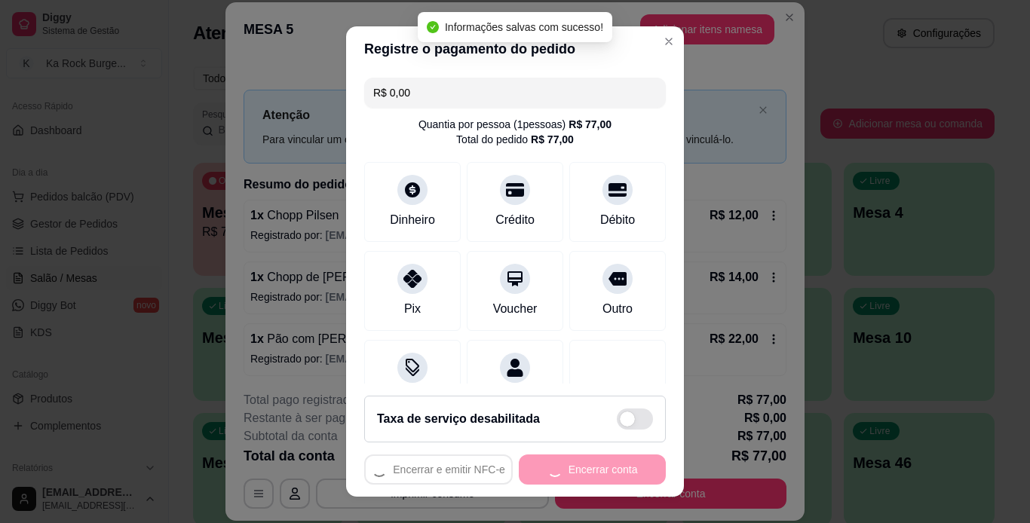
click at [607, 480] on div "Encerrar e emitir NFC-e Encerrar conta" at bounding box center [515, 470] width 302 height 30
